Goal: Find specific page/section: Find specific page/section

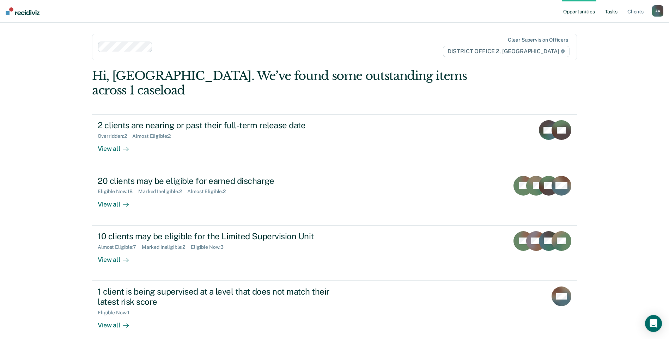
click at [613, 15] on link "Tasks" at bounding box center [611, 11] width 16 height 23
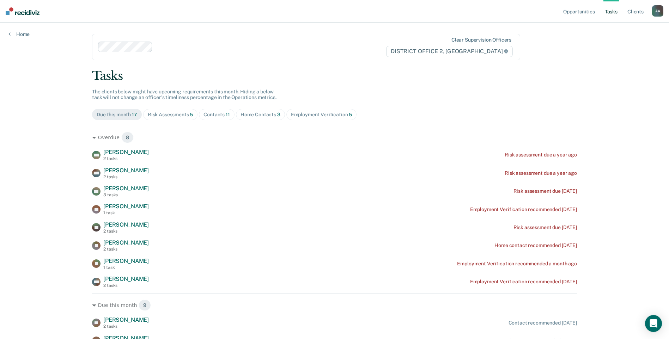
click at [213, 115] on div "Contacts 11" at bounding box center [216, 115] width 26 height 6
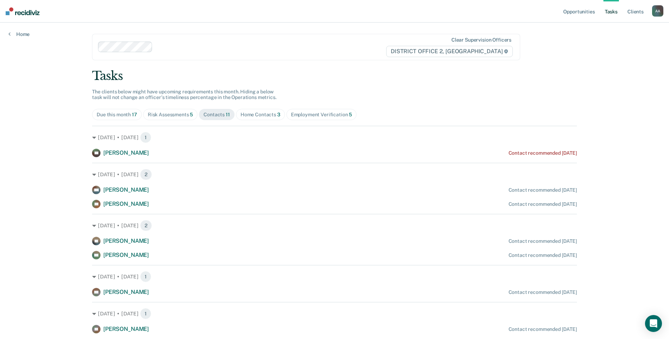
click at [280, 115] on span "Home Contacts 3" at bounding box center [260, 114] width 49 height 11
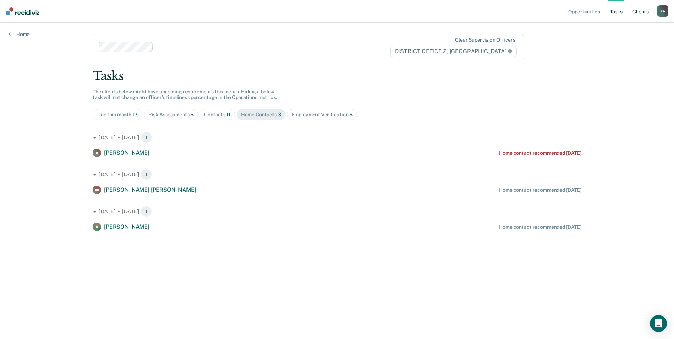
click at [639, 17] on link "Client s" at bounding box center [640, 11] width 19 height 23
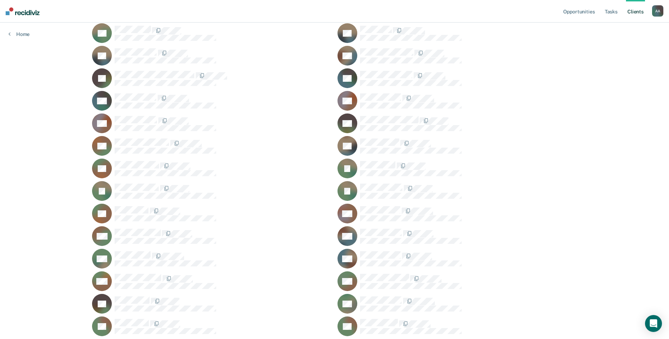
scroll to position [208, 0]
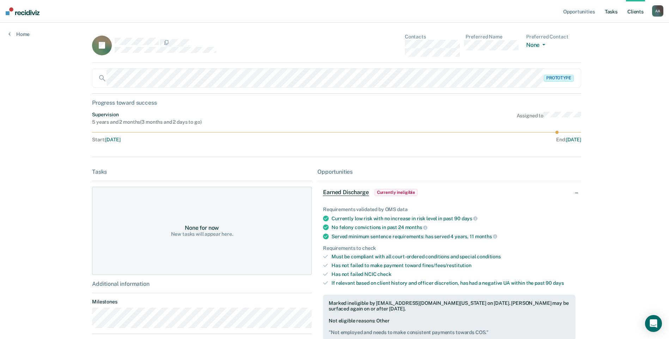
click at [618, 16] on link "Tasks" at bounding box center [611, 11] width 16 height 23
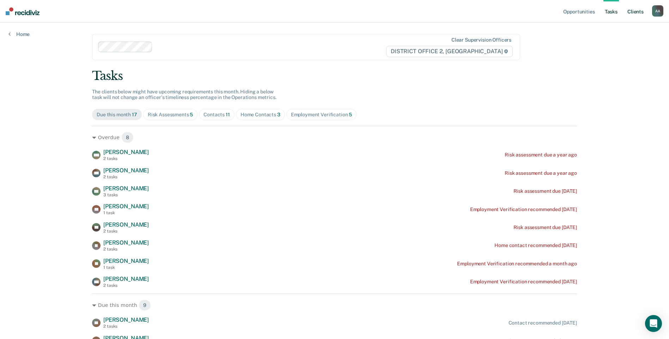
click at [639, 14] on link "Client s" at bounding box center [635, 11] width 19 height 23
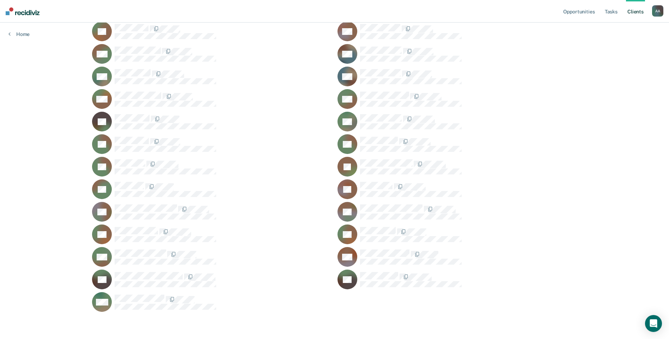
scroll to position [442, 0]
